Goal: Find specific page/section: Find specific page/section

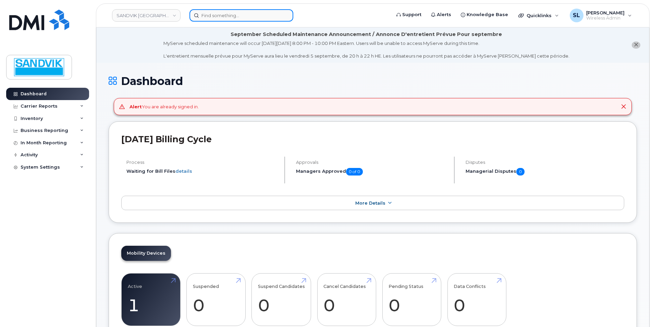
click at [231, 18] on input at bounding box center [241, 15] width 104 height 12
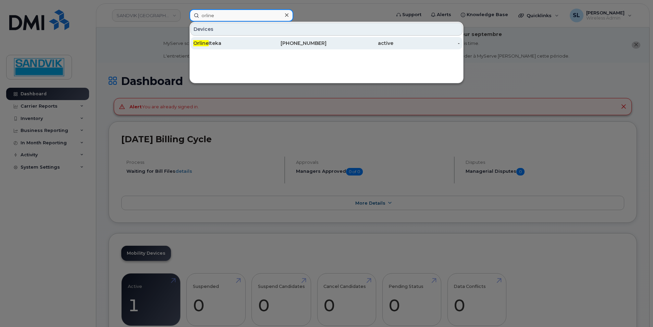
type input "orline"
click at [245, 43] on div "Orline Iteka" at bounding box center [226, 43] width 67 height 7
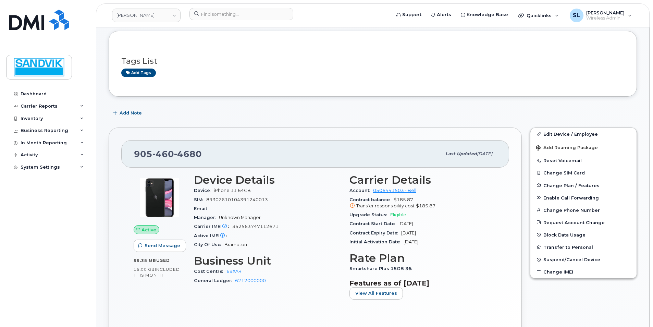
scroll to position [103, 0]
